Goal: Check status: Check status

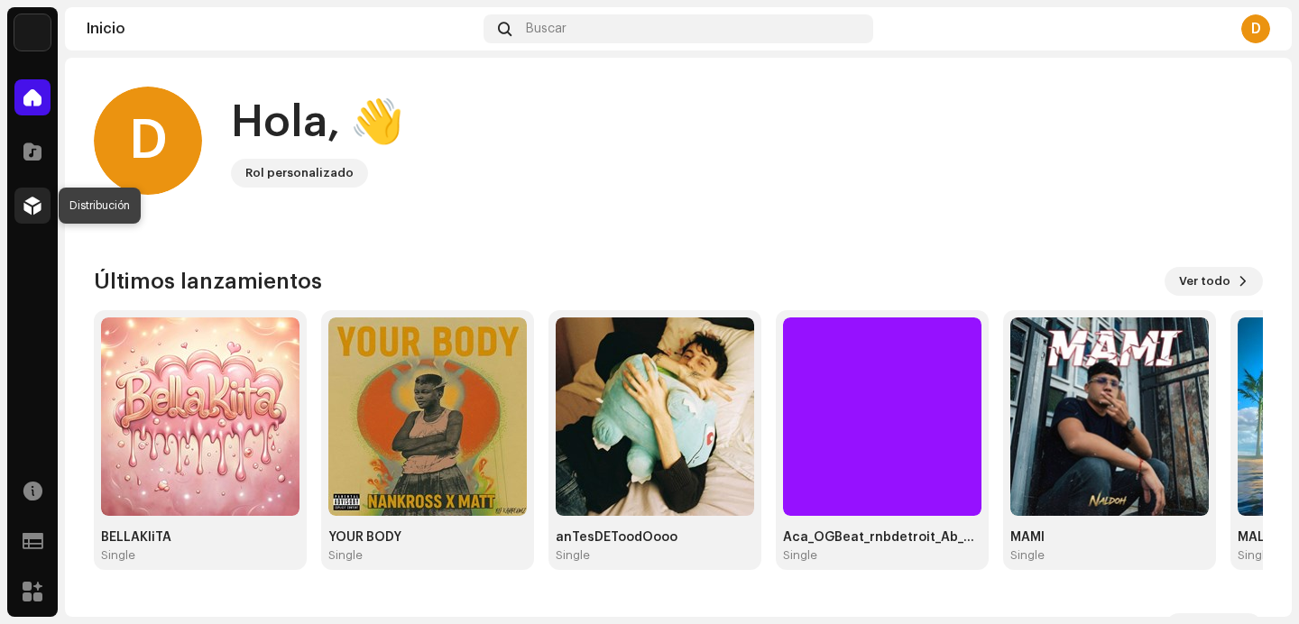
click at [16, 208] on div at bounding box center [32, 206] width 36 height 36
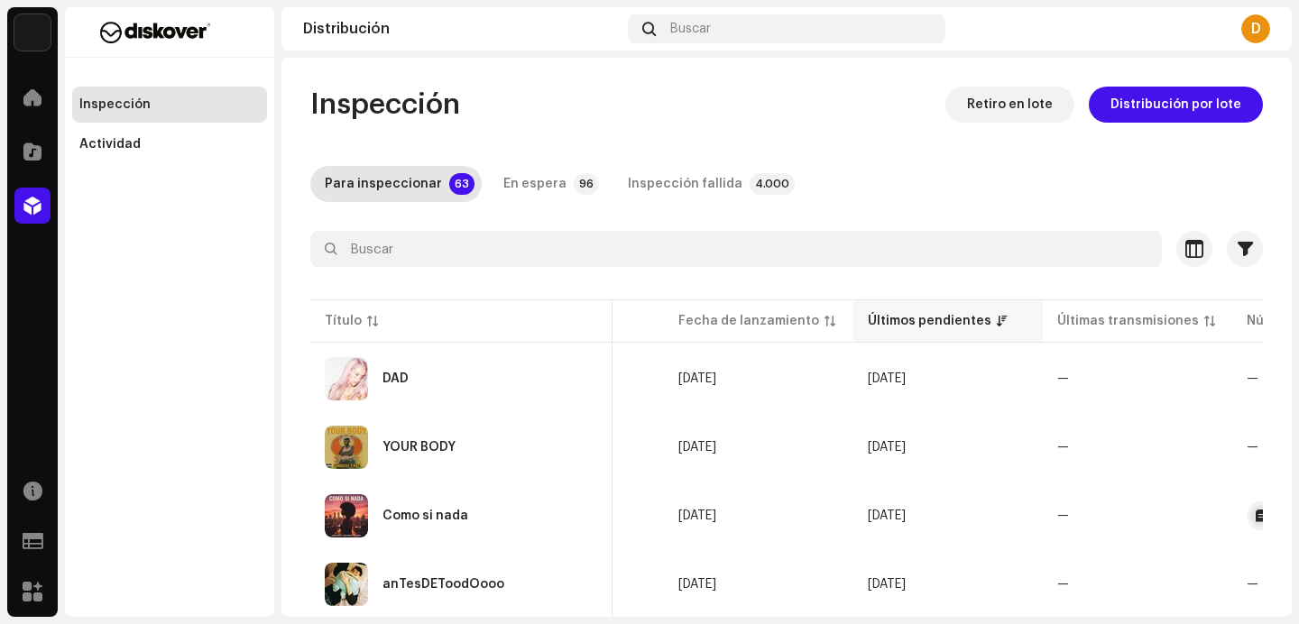
click at [868, 321] on div "Últimos pendientes" at bounding box center [930, 321] width 124 height 18
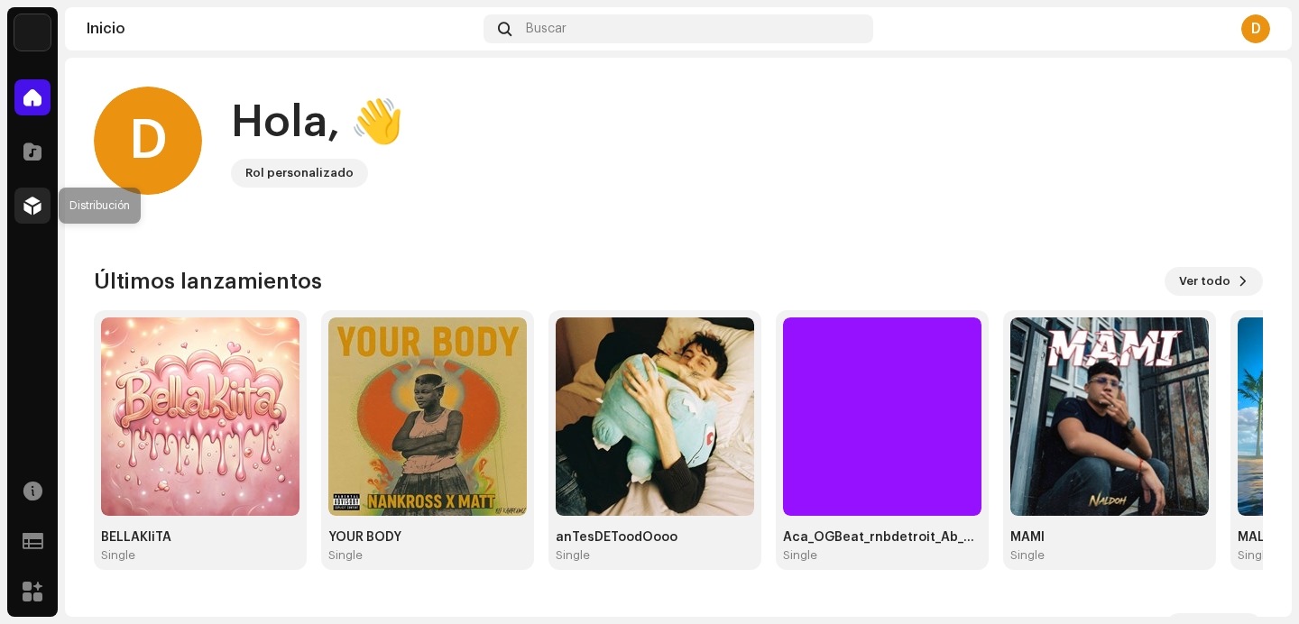
click at [25, 188] on div at bounding box center [32, 206] width 36 height 36
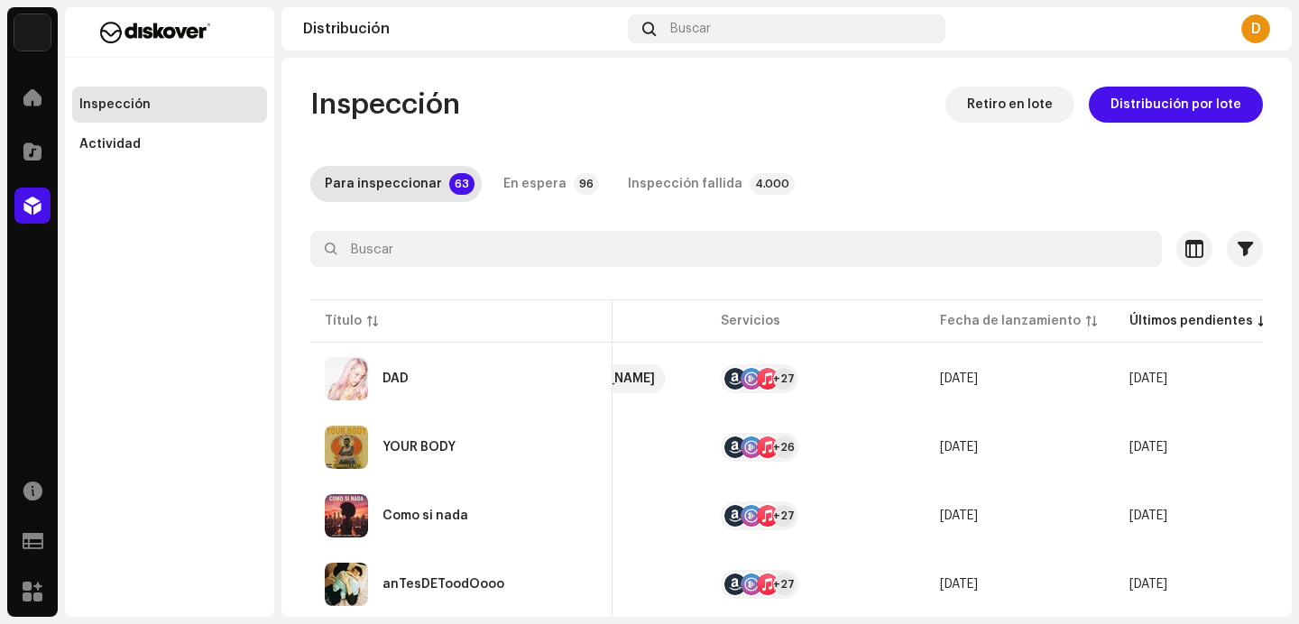
scroll to position [0, 831]
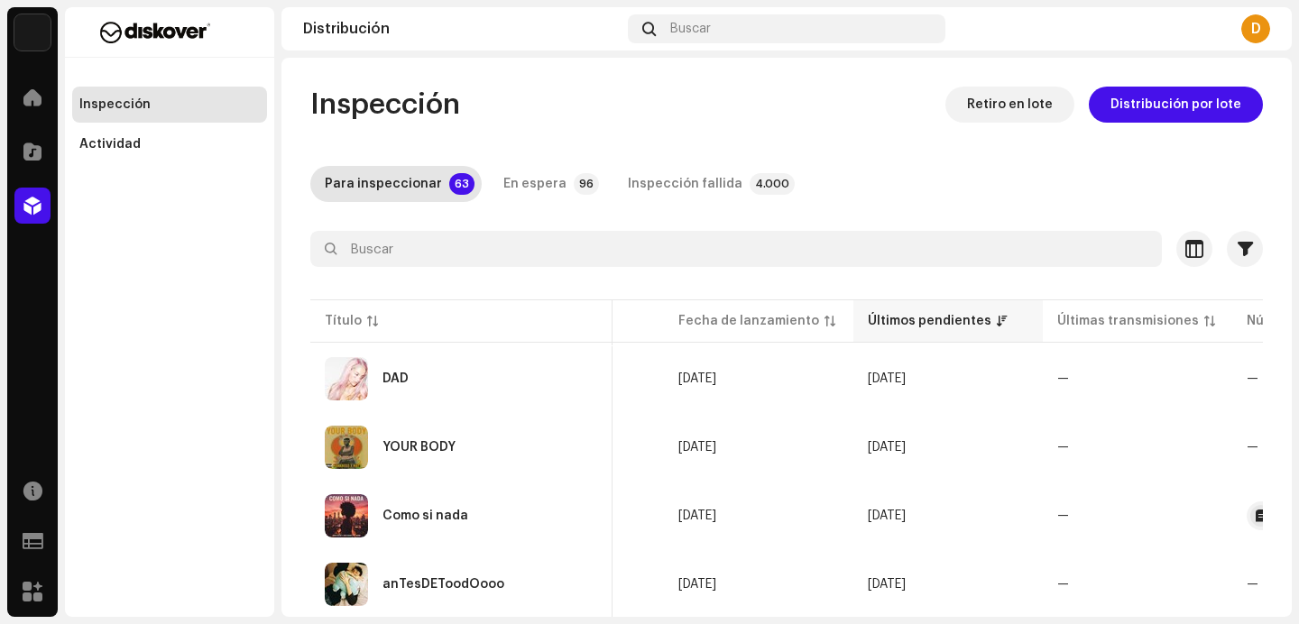
click at [868, 326] on div "Últimos pendientes" at bounding box center [930, 321] width 124 height 18
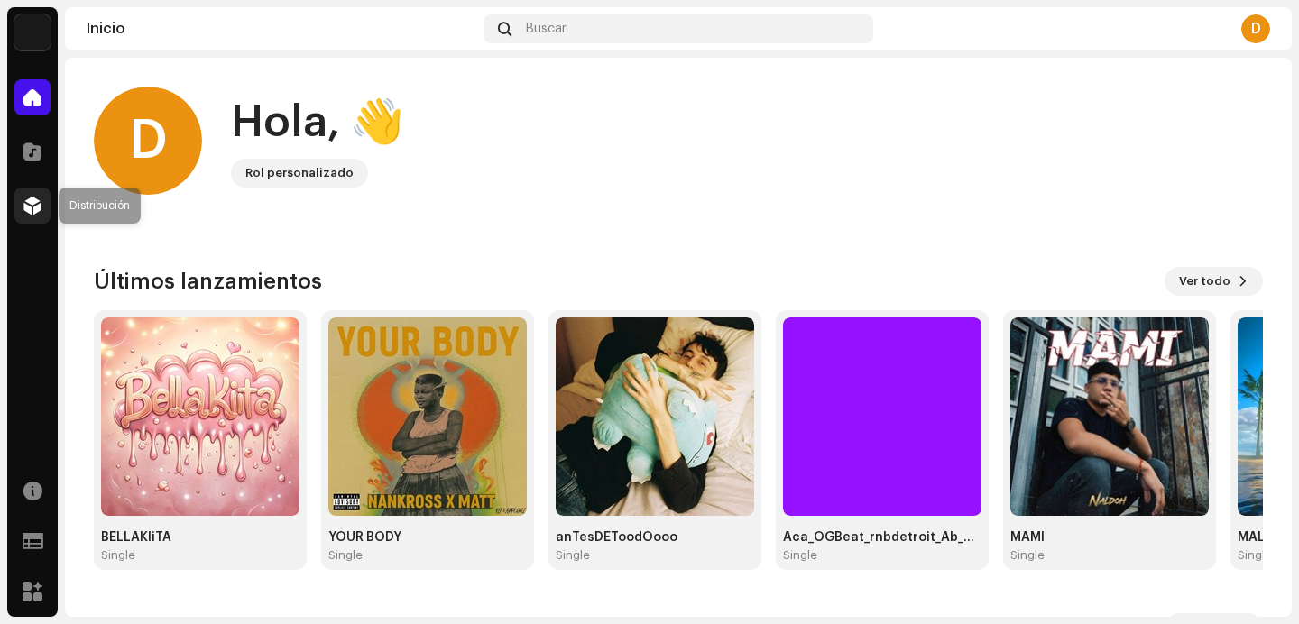
click at [23, 221] on div at bounding box center [32, 206] width 36 height 36
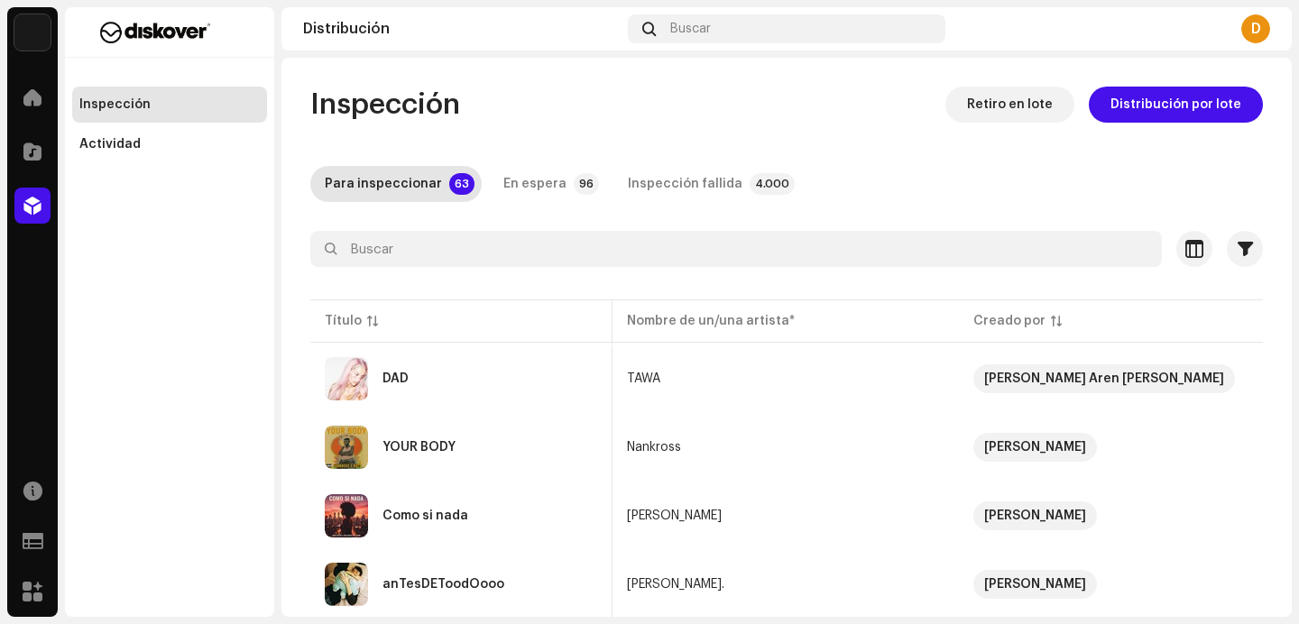
scroll to position [0, 831]
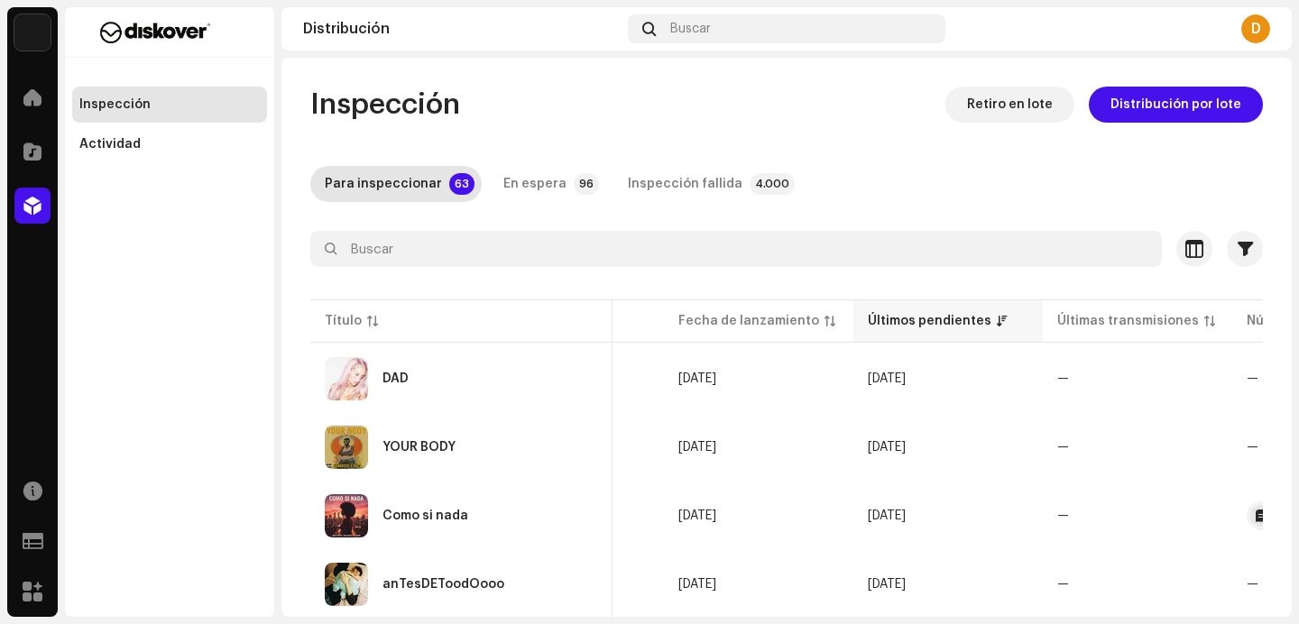
click at [997, 318] on p-sorticon at bounding box center [1002, 321] width 11 height 11
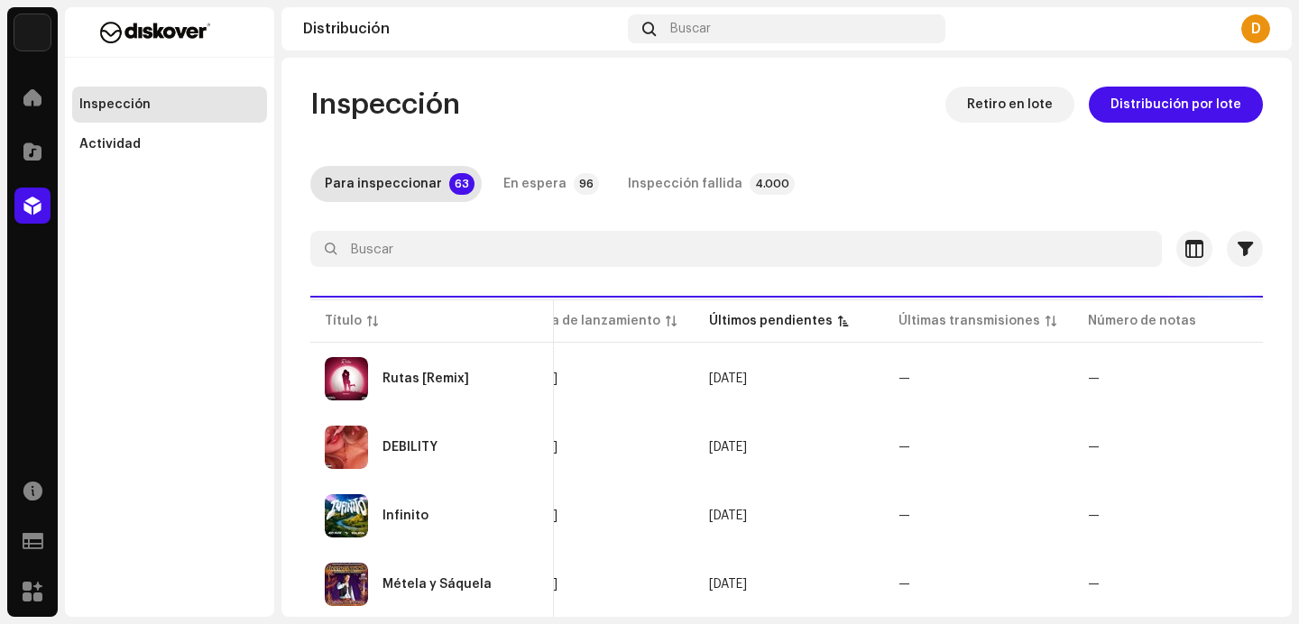
scroll to position [0, 739]
